Goal: Task Accomplishment & Management: Use online tool/utility

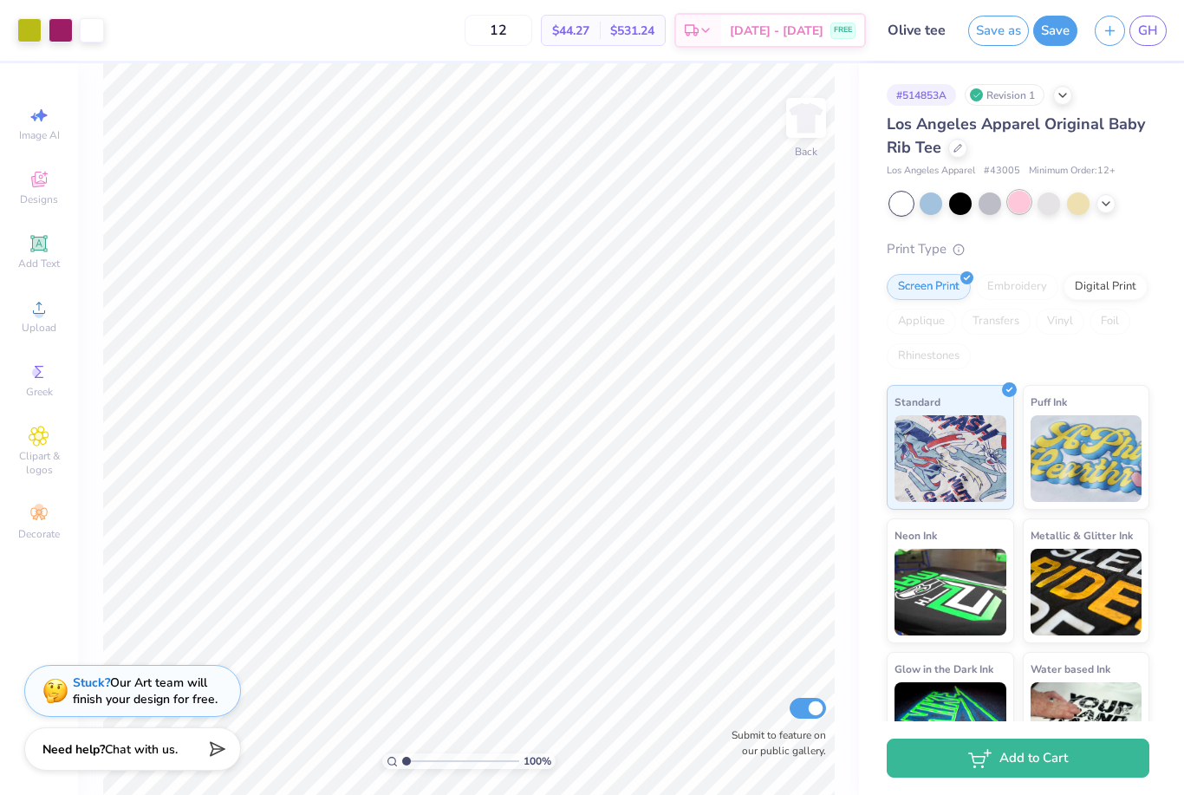
click at [1027, 210] on div at bounding box center [1019, 202] width 23 height 23
click at [1083, 204] on div at bounding box center [1078, 202] width 23 height 23
click at [933, 204] on div at bounding box center [931, 202] width 23 height 23
click at [1026, 207] on div at bounding box center [1019, 202] width 23 height 23
click at [1083, 201] on div at bounding box center [1078, 202] width 23 height 23
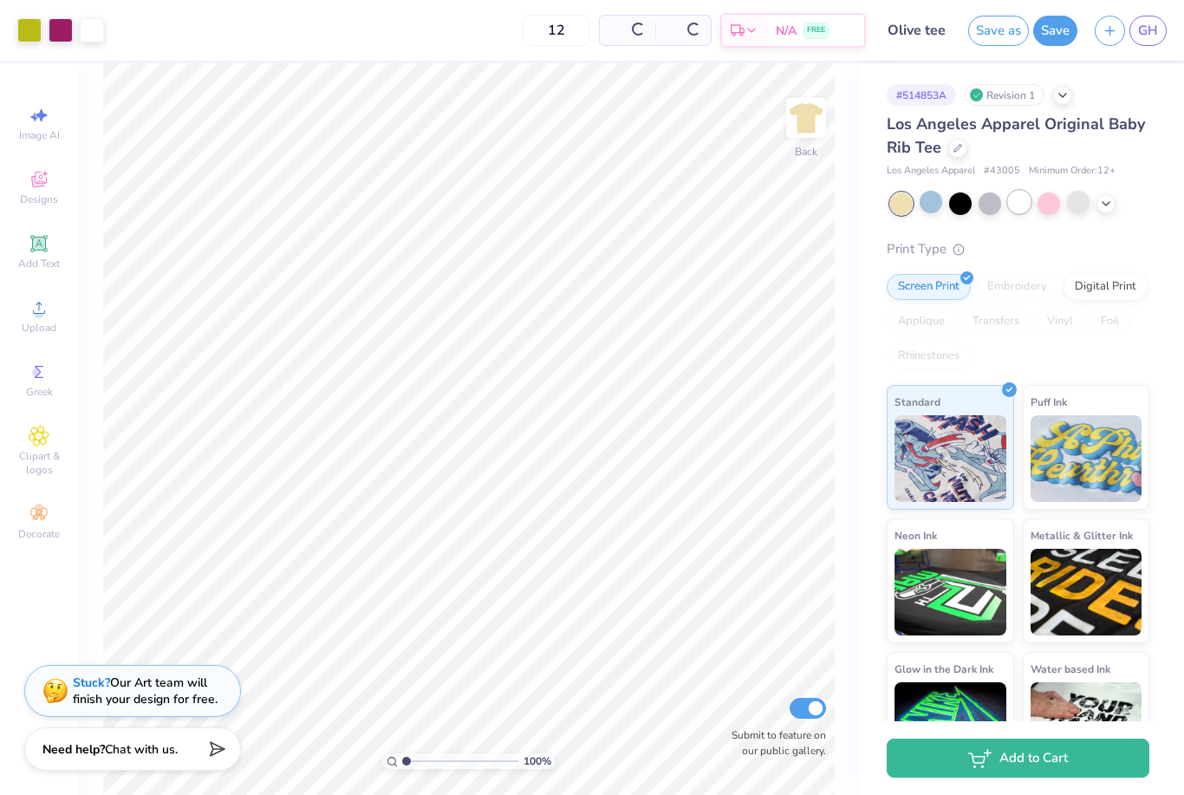
click at [1020, 208] on div at bounding box center [1019, 202] width 23 height 23
click at [994, 207] on div at bounding box center [990, 202] width 23 height 23
click at [1045, 207] on div at bounding box center [1049, 202] width 23 height 23
click at [931, 206] on div at bounding box center [931, 202] width 23 height 23
click at [1104, 205] on icon at bounding box center [1106, 202] width 14 height 14
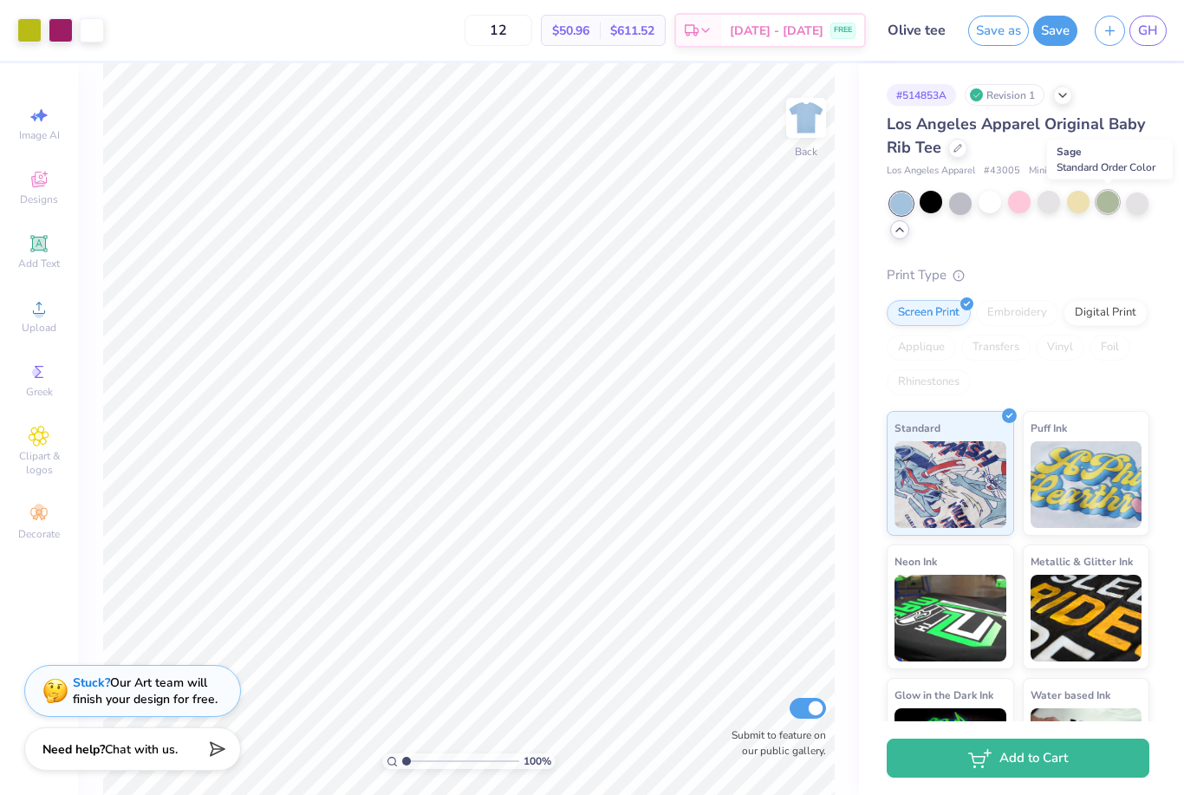
click at [1109, 206] on div at bounding box center [1108, 202] width 23 height 23
click at [1143, 201] on div at bounding box center [1137, 202] width 23 height 23
click at [1050, 33] on button "Save" at bounding box center [1055, 28] width 44 height 30
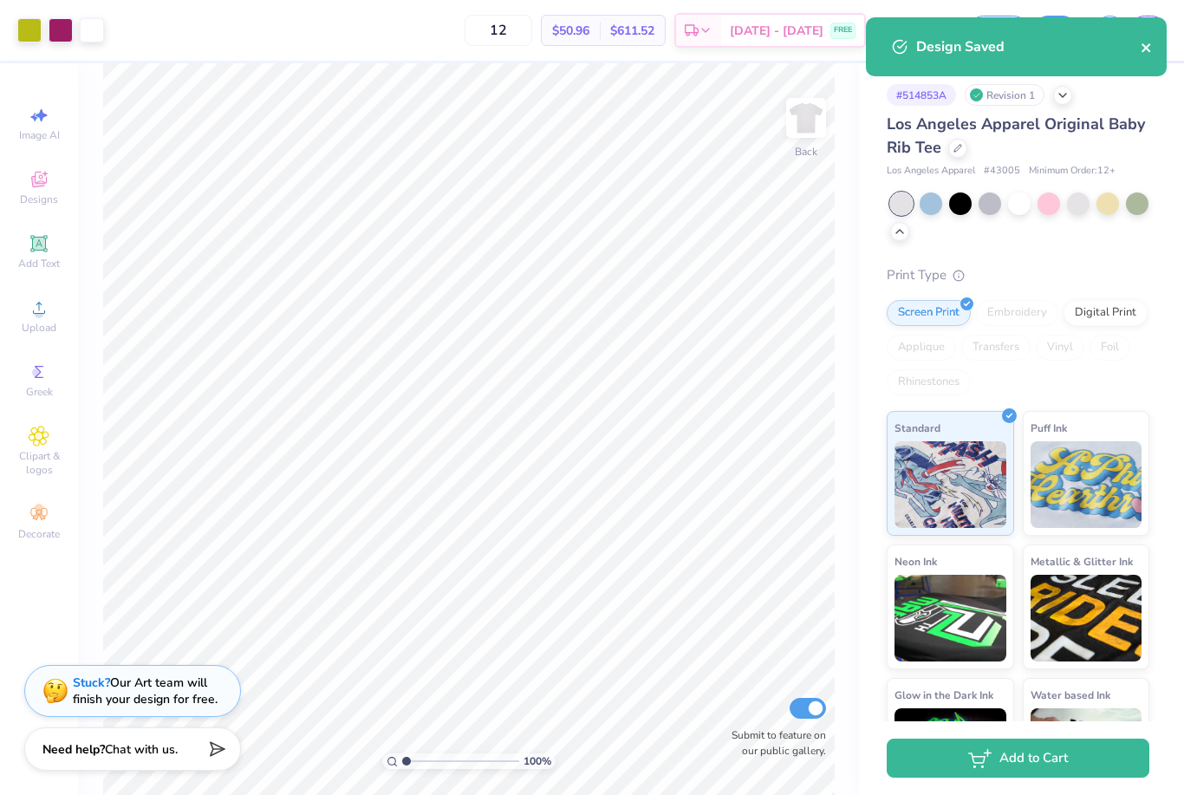
click at [1146, 48] on icon "close" at bounding box center [1146, 47] width 9 height 9
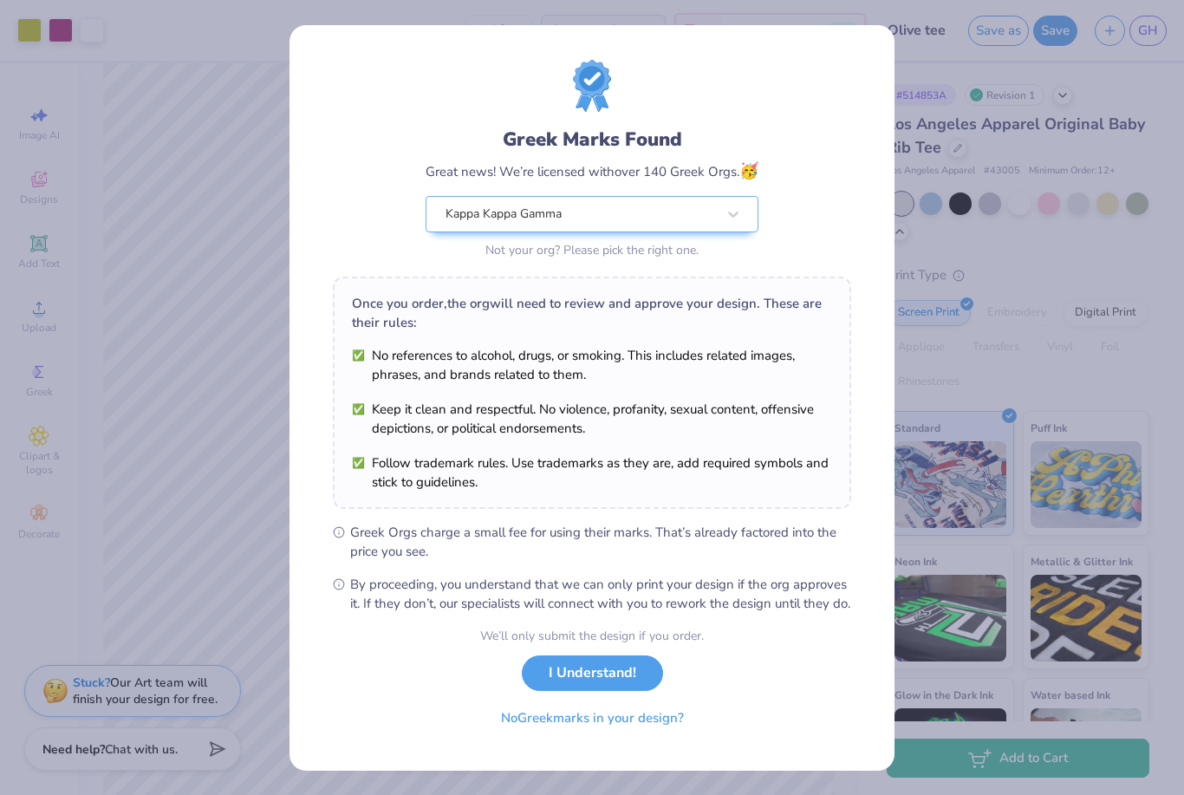
click at [622, 691] on button "I Understand!" at bounding box center [592, 673] width 141 height 36
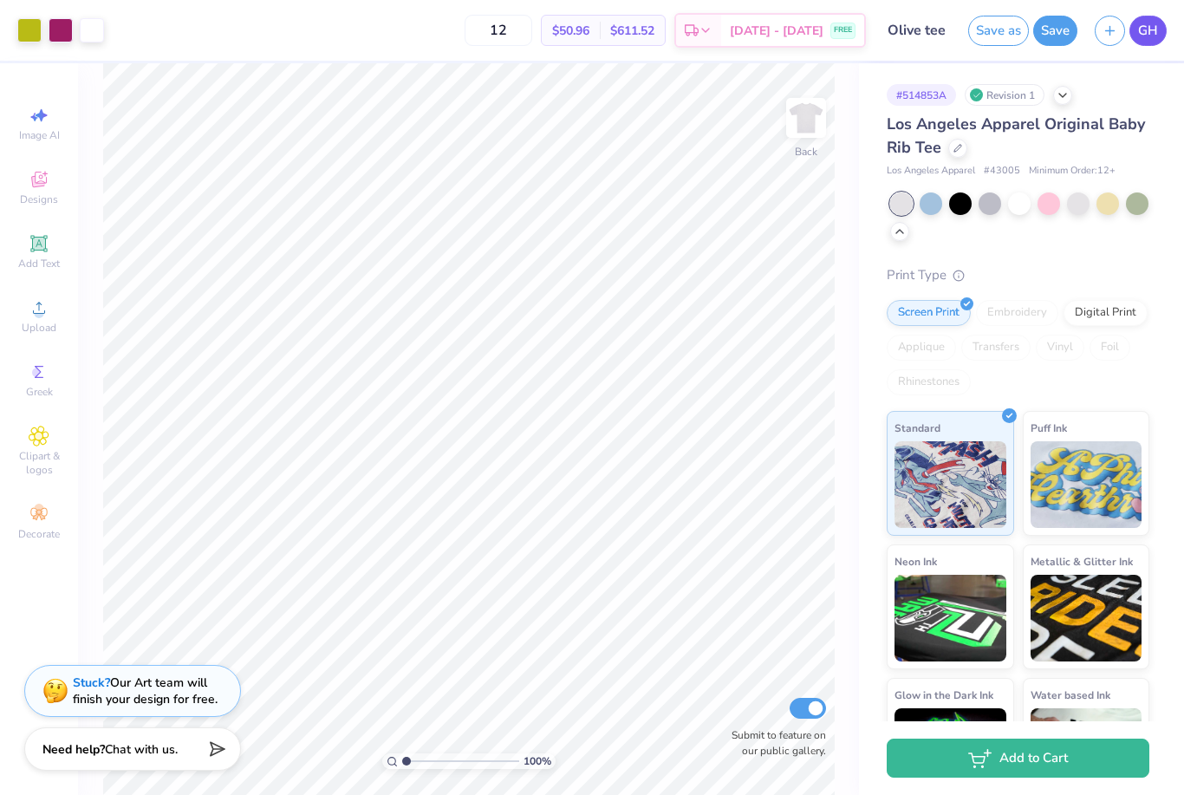
click at [1159, 36] on link "GH" at bounding box center [1148, 31] width 37 height 30
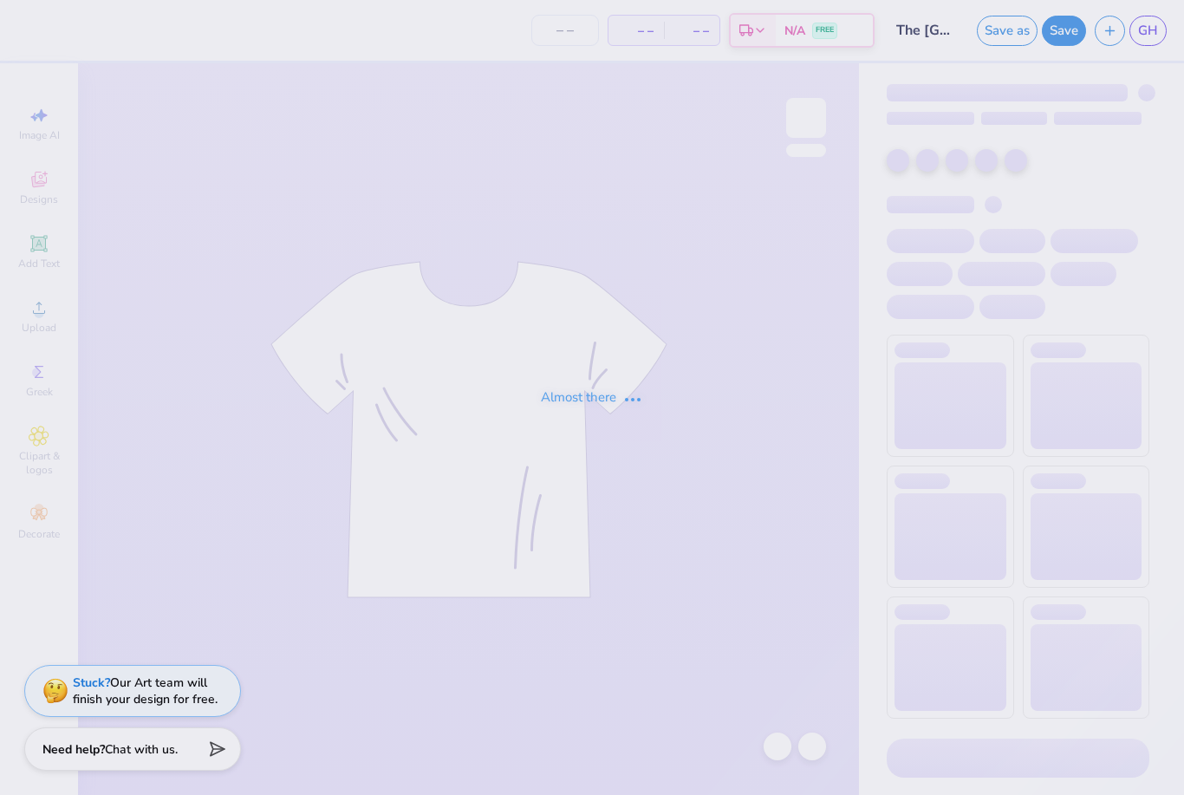
type input "50"
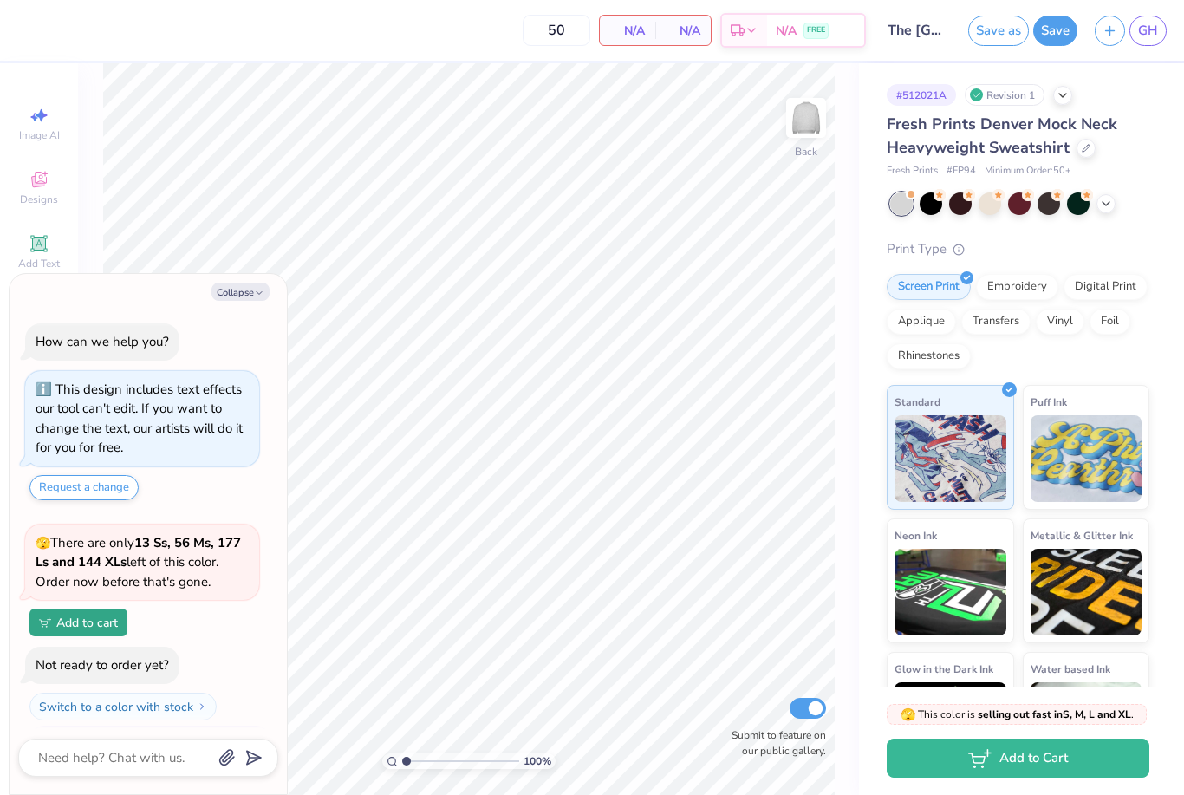
scroll to position [33, 0]
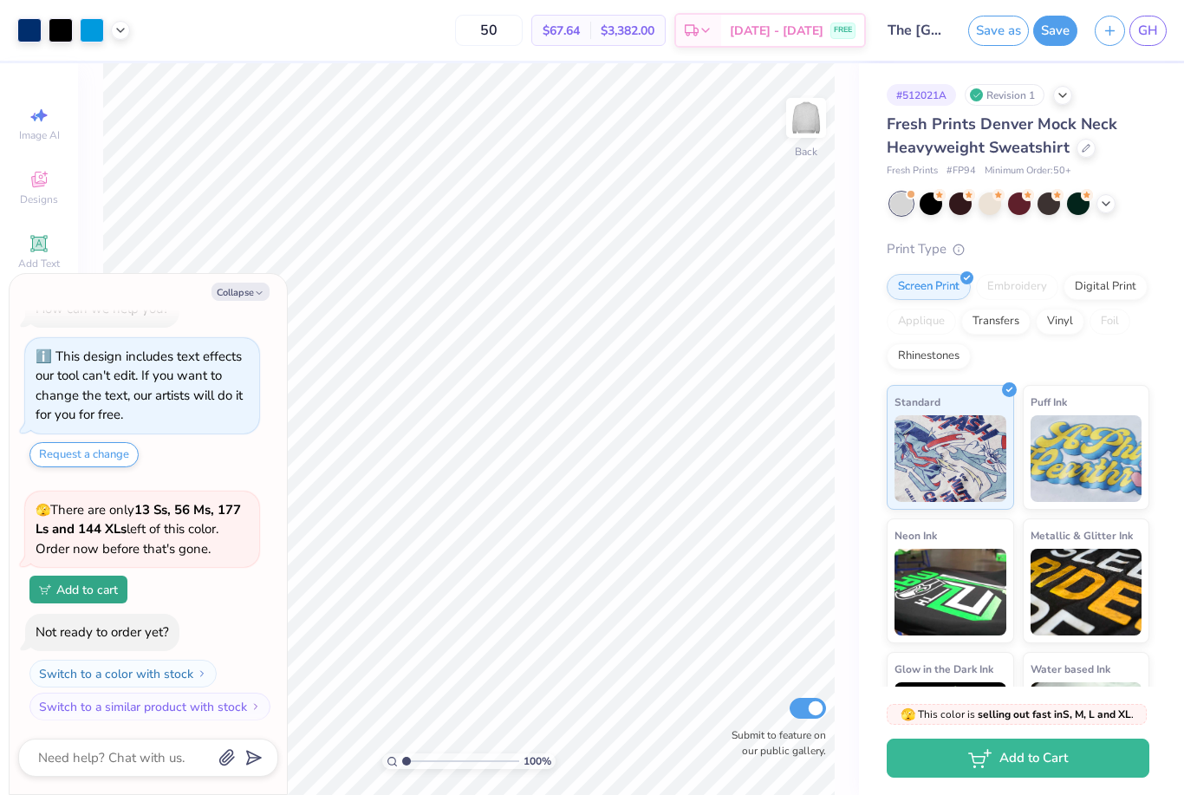
click at [1116, 207] on div at bounding box center [1019, 203] width 259 height 23
click at [1103, 200] on polyline at bounding box center [1106, 201] width 7 height 3
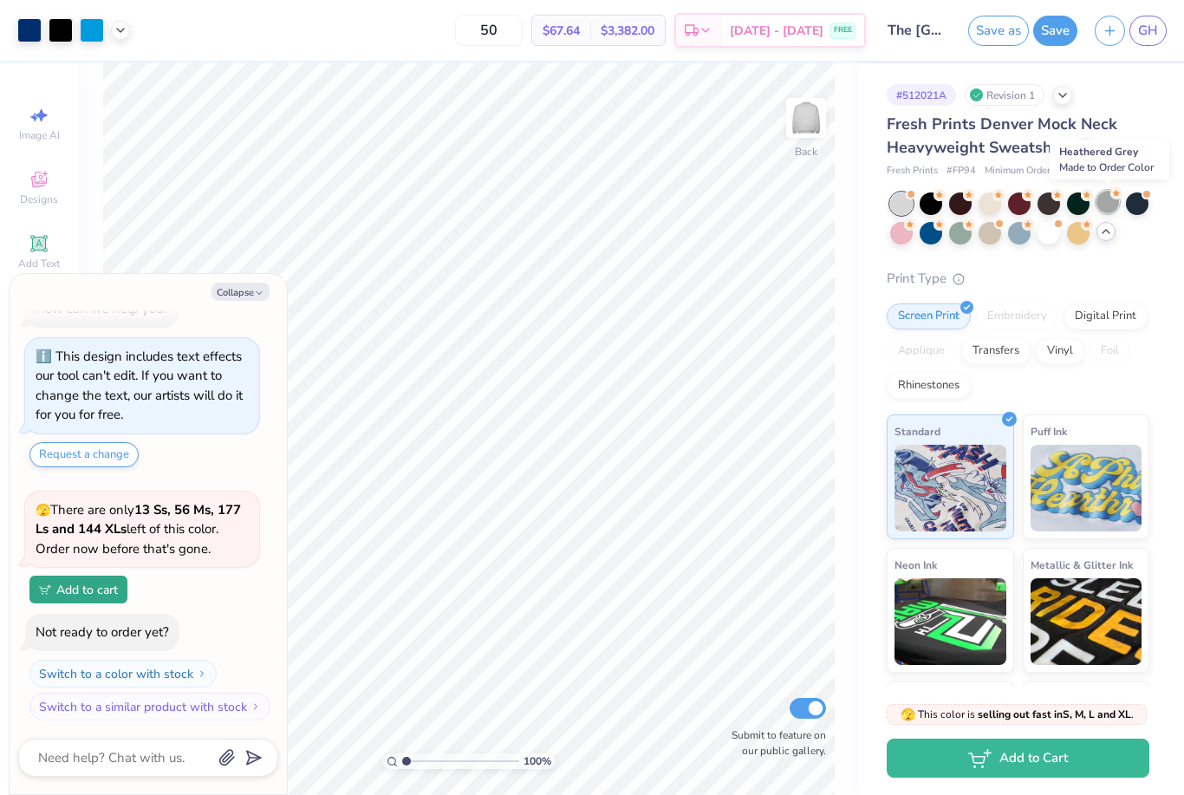
click at [1103, 202] on div at bounding box center [1108, 202] width 23 height 23
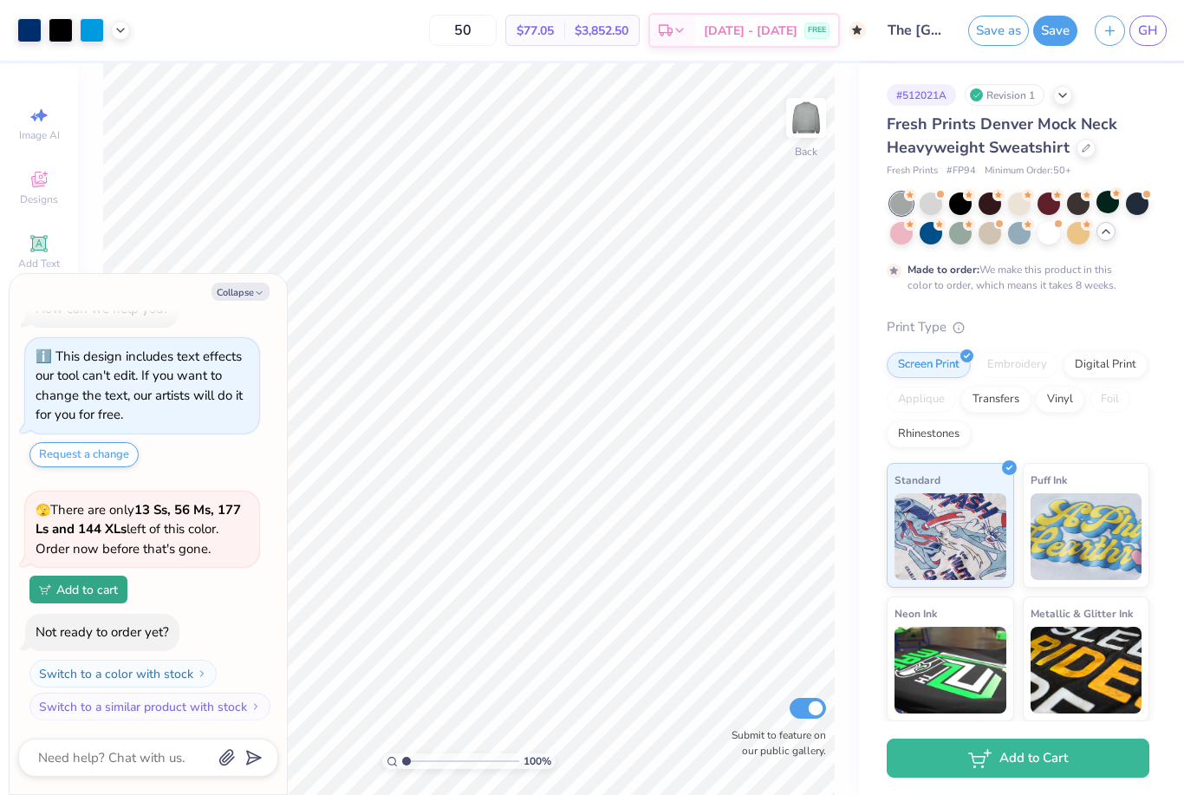
scroll to position [195, 0]
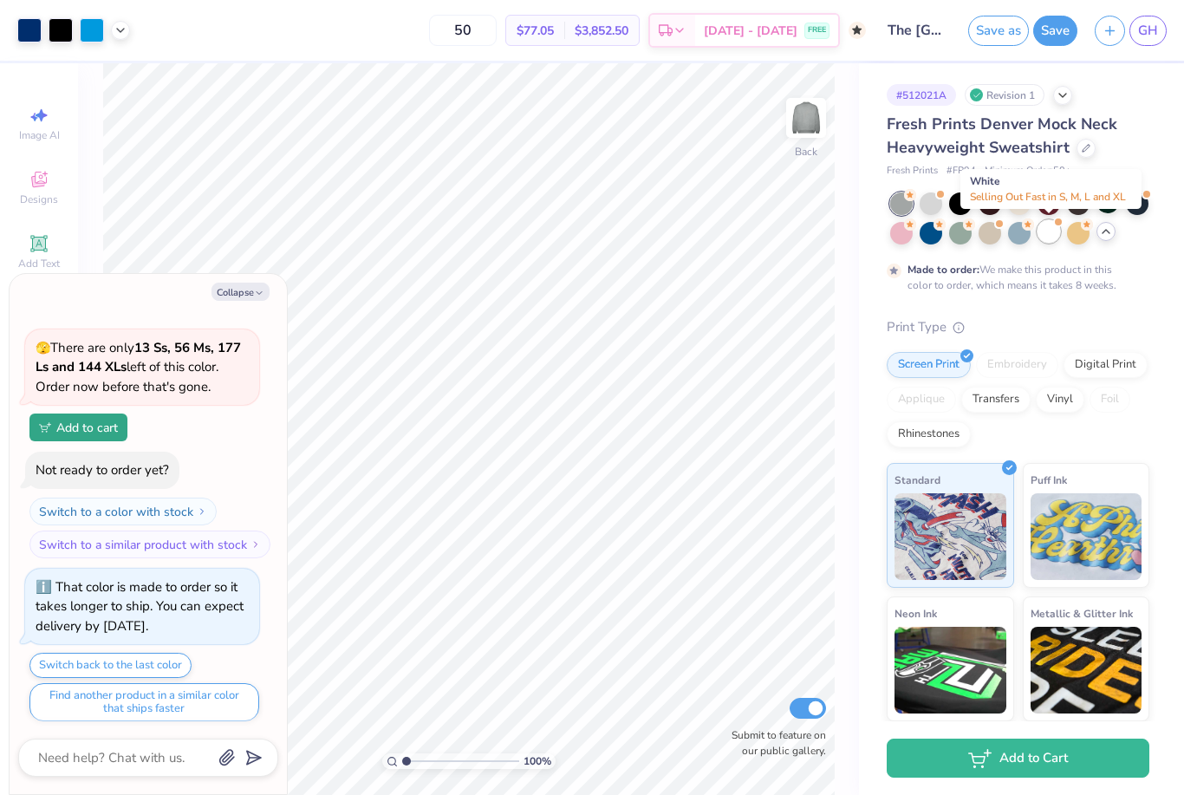
click at [1046, 236] on div at bounding box center [1049, 231] width 23 height 23
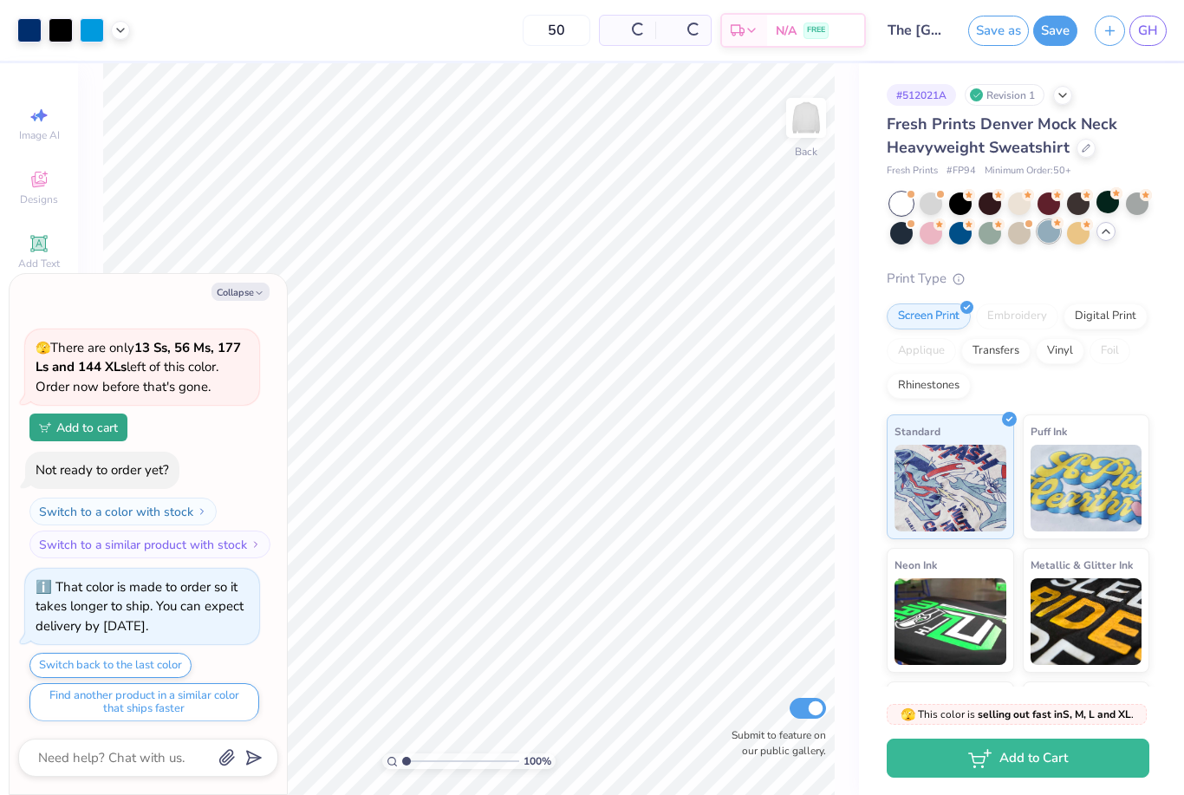
scroll to position [550, 0]
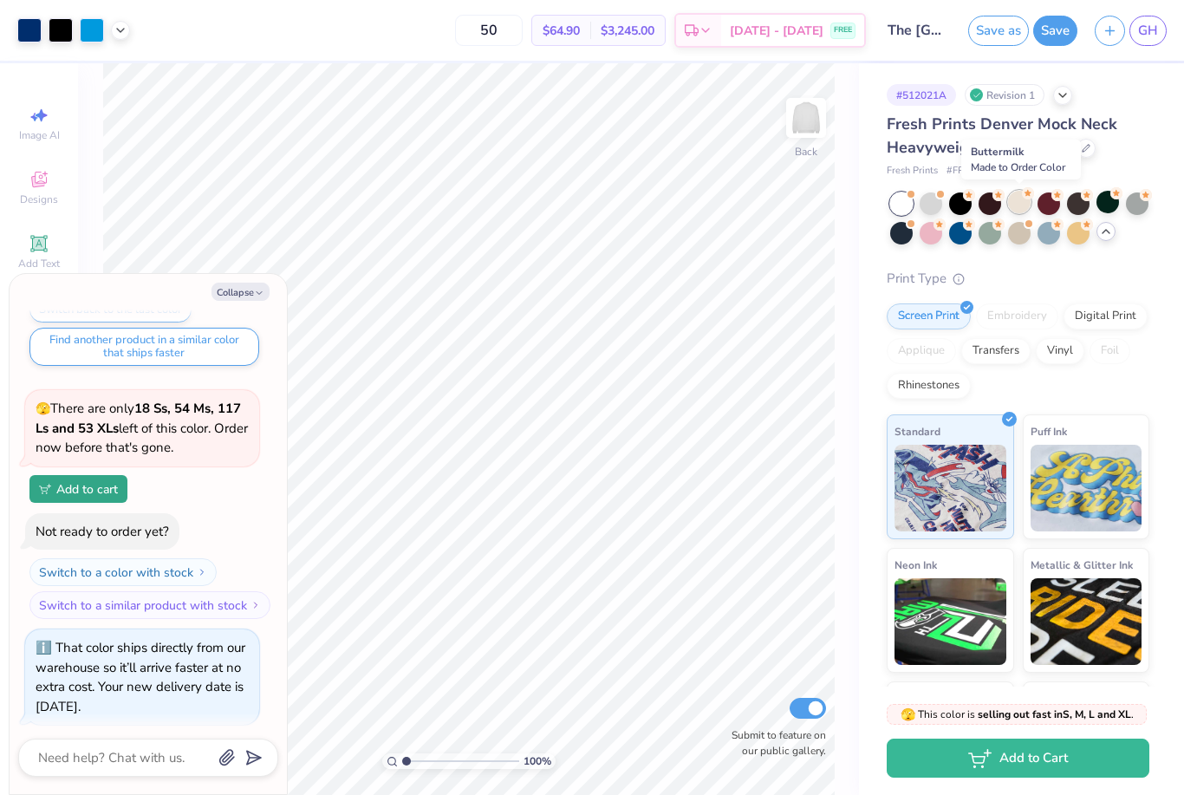
click at [1014, 202] on div at bounding box center [1019, 202] width 23 height 23
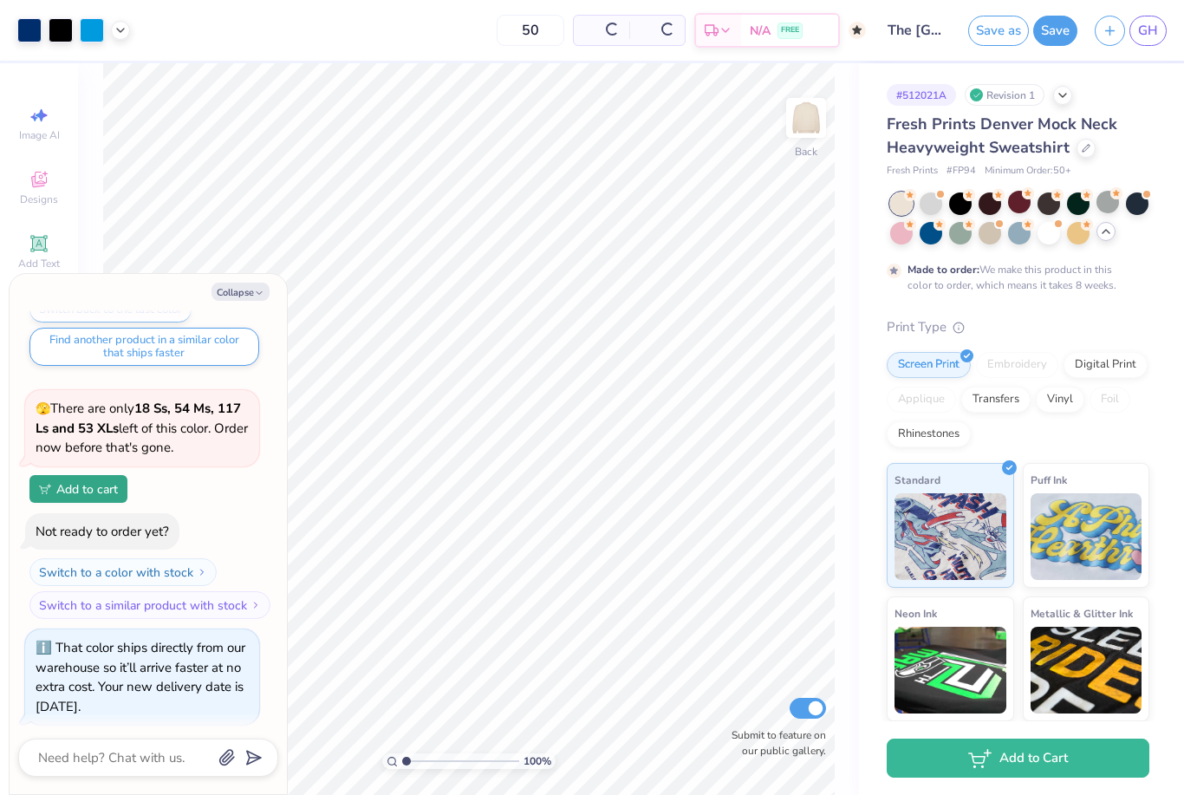
scroll to position [713, 0]
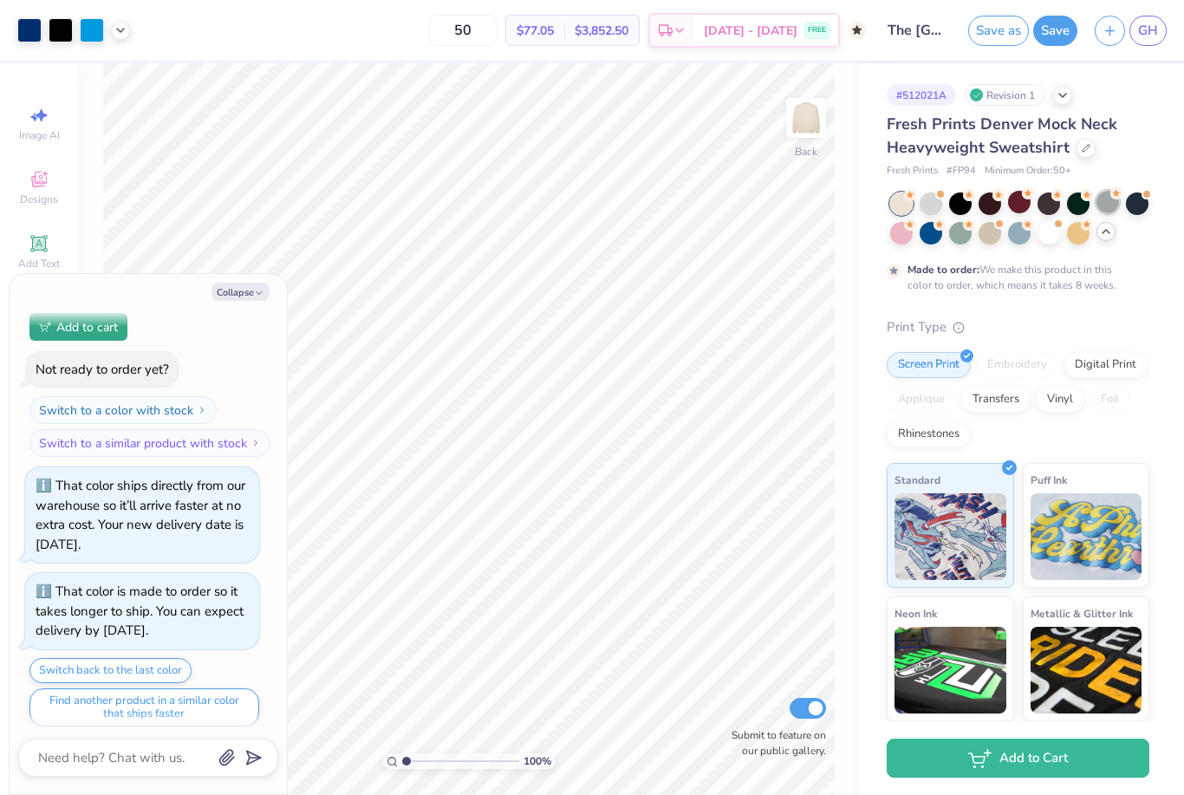
click at [1104, 199] on div at bounding box center [1108, 202] width 23 height 23
click at [936, 212] on div at bounding box center [931, 202] width 23 height 23
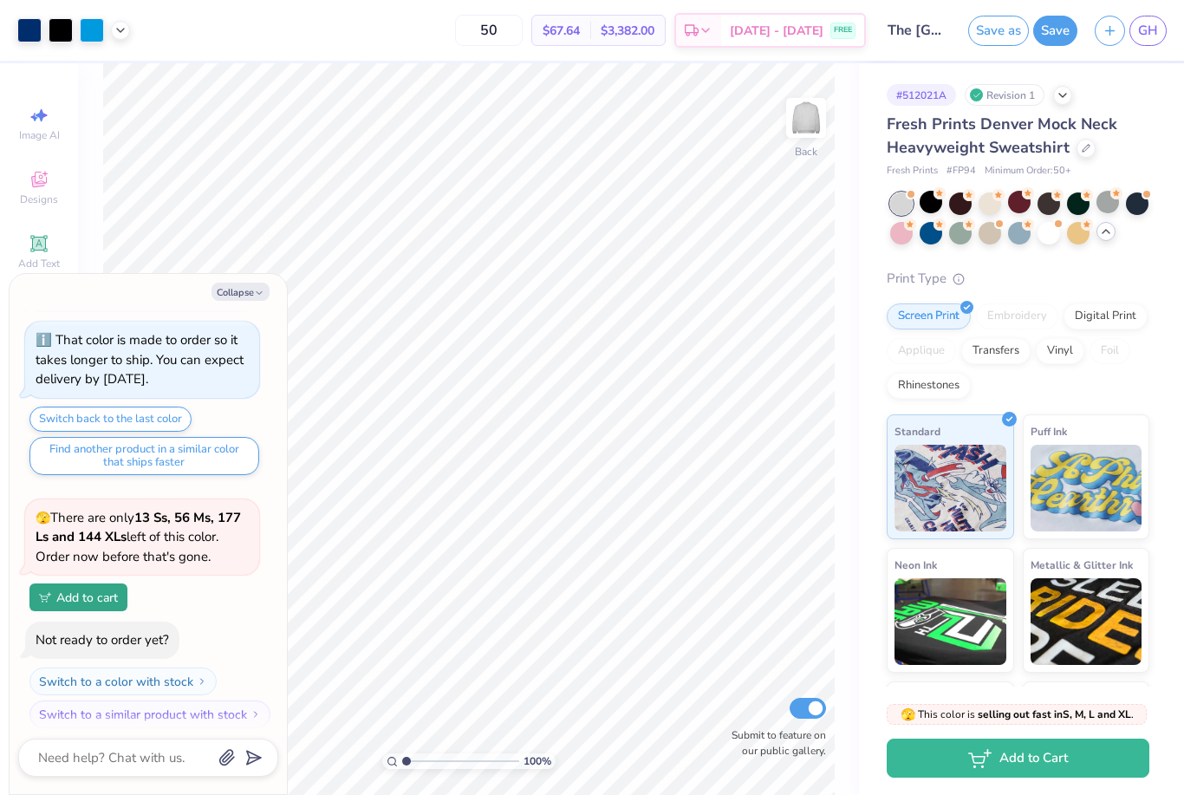
scroll to position [1068, 0]
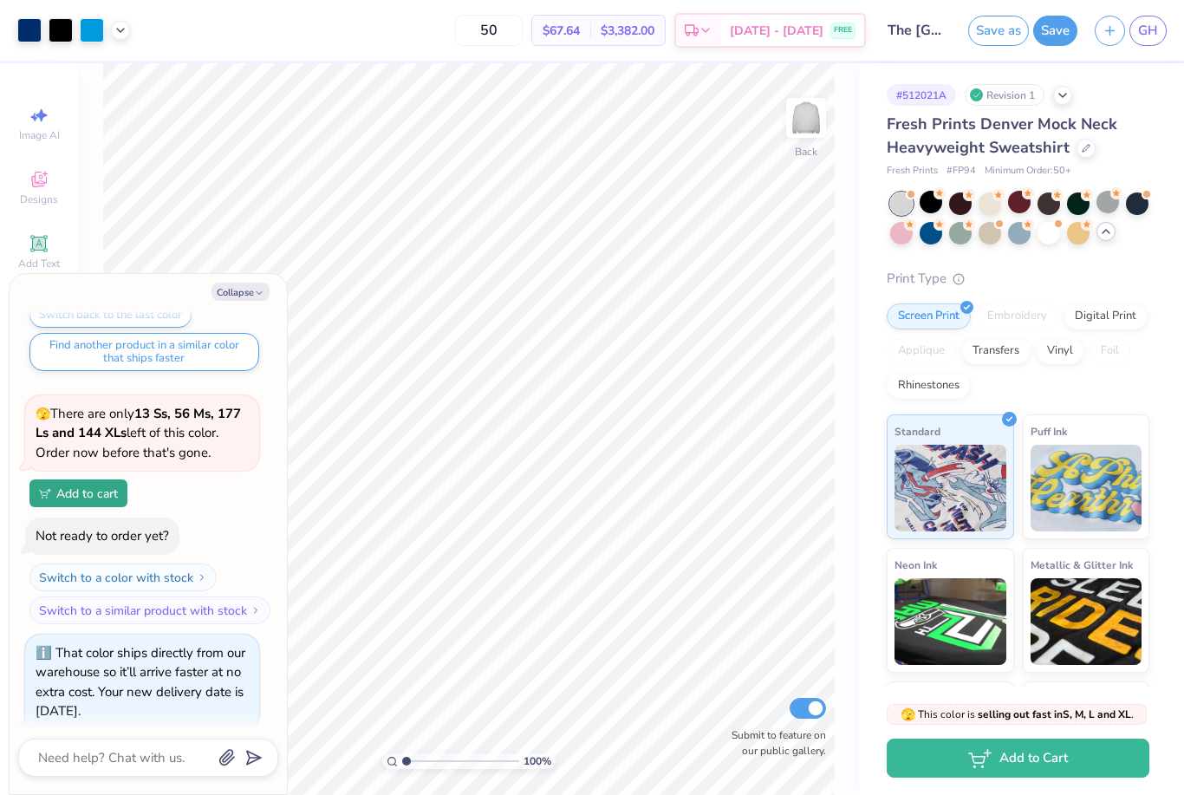
click at [1057, 36] on button "Save" at bounding box center [1055, 31] width 44 height 30
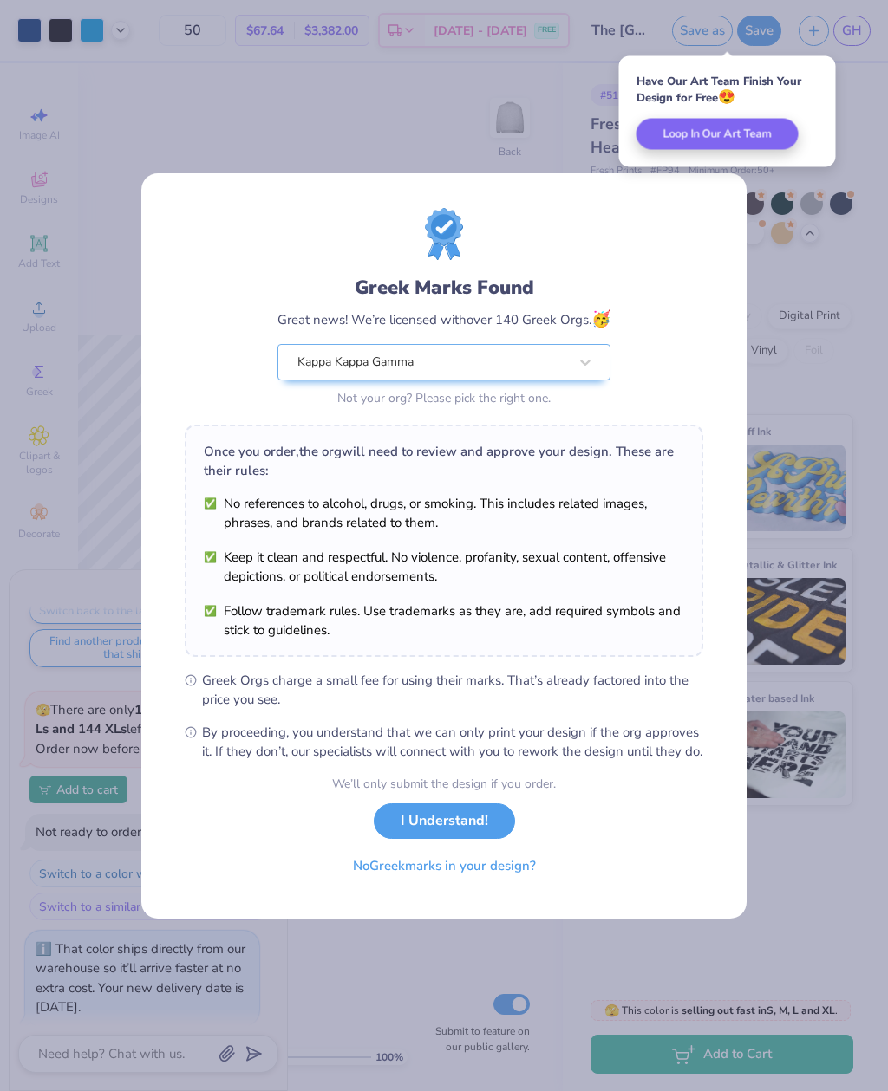
type textarea "x"
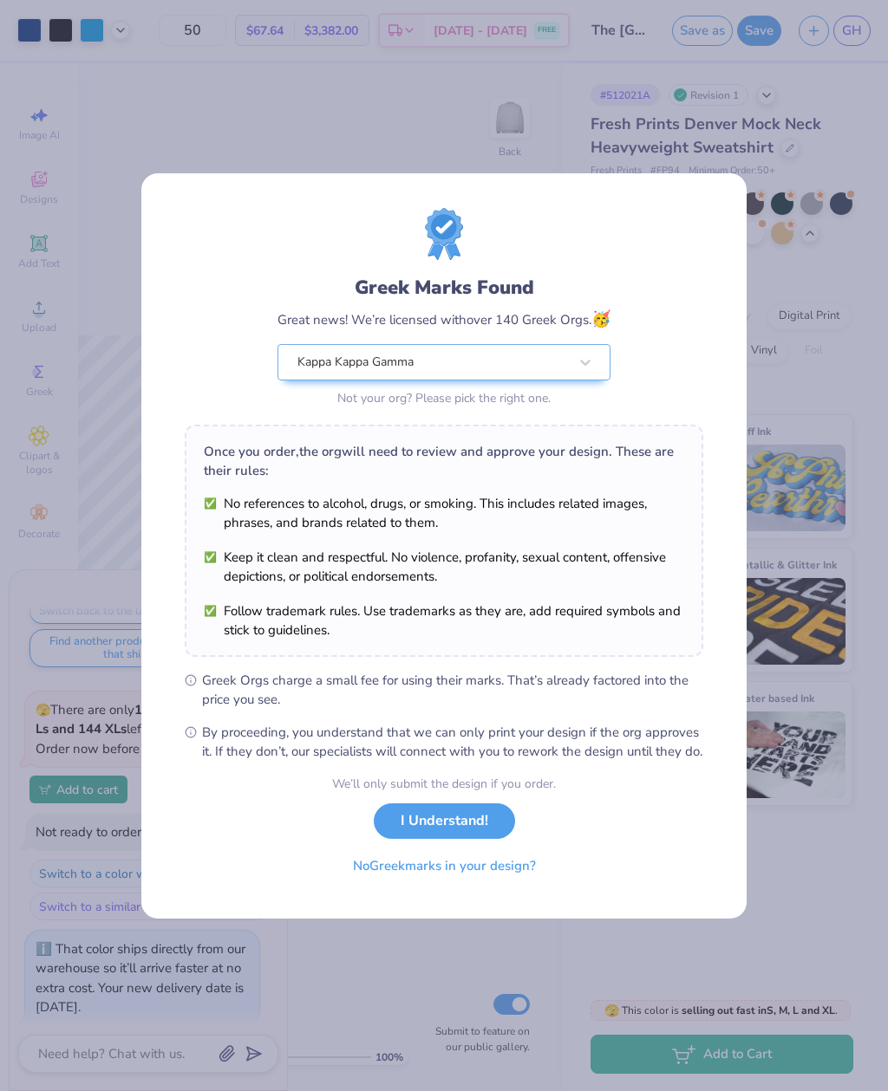
scroll to position [1160, 0]
